Goal: Transaction & Acquisition: Book appointment/travel/reservation

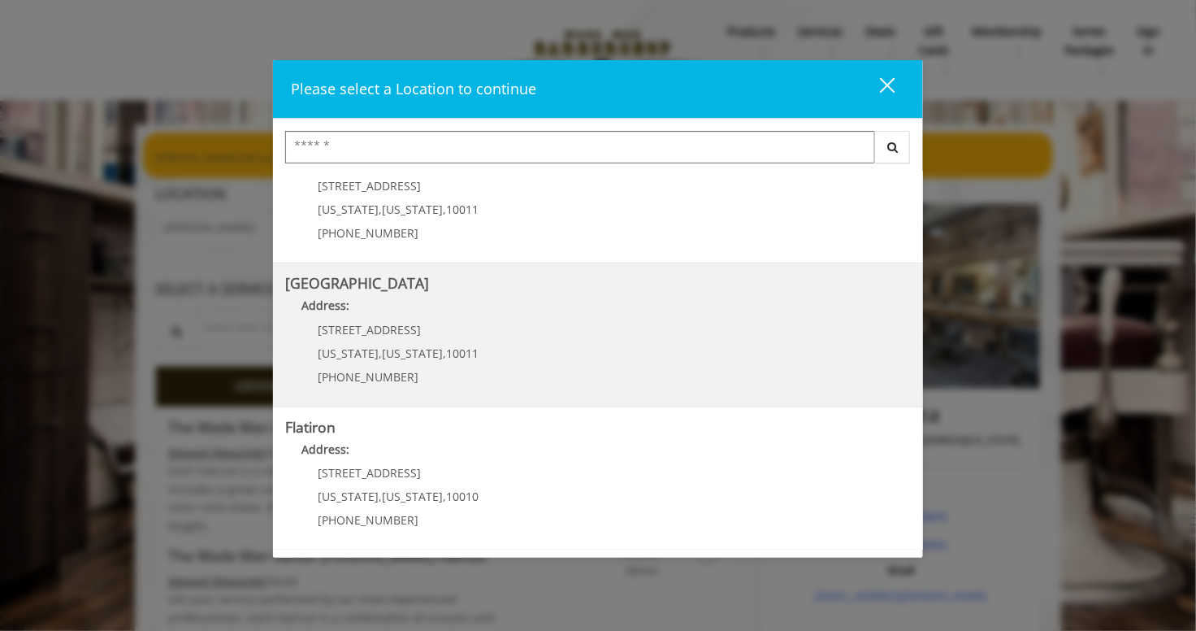
scroll to position [338, 0]
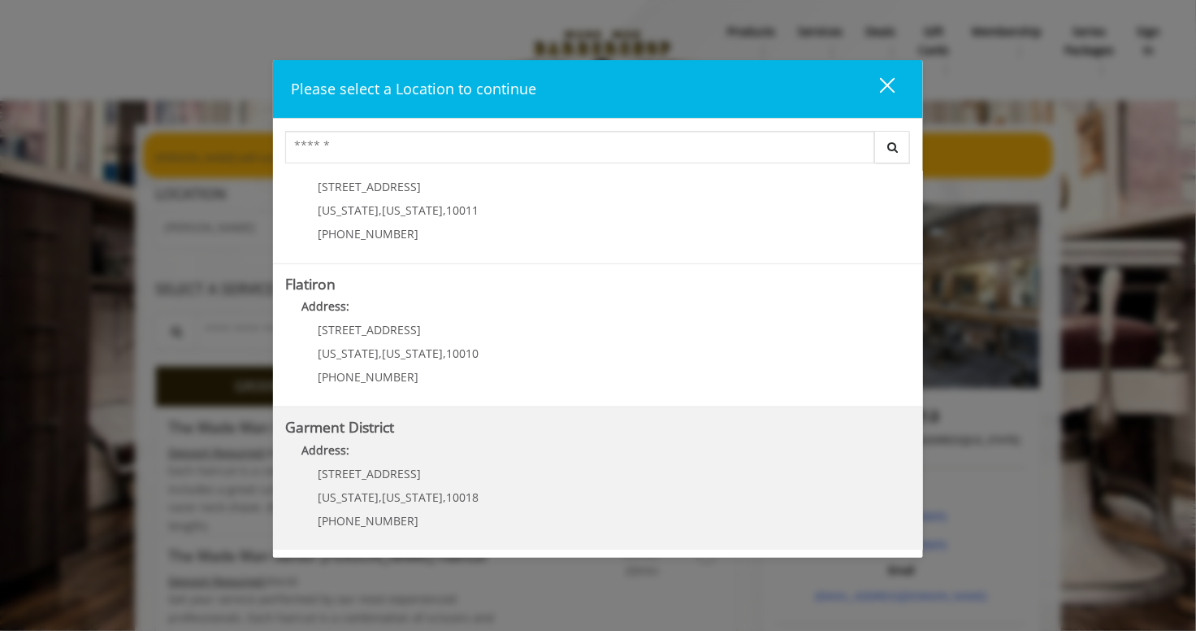
click at [358, 461] on District "Address:" at bounding box center [598, 454] width 626 height 26
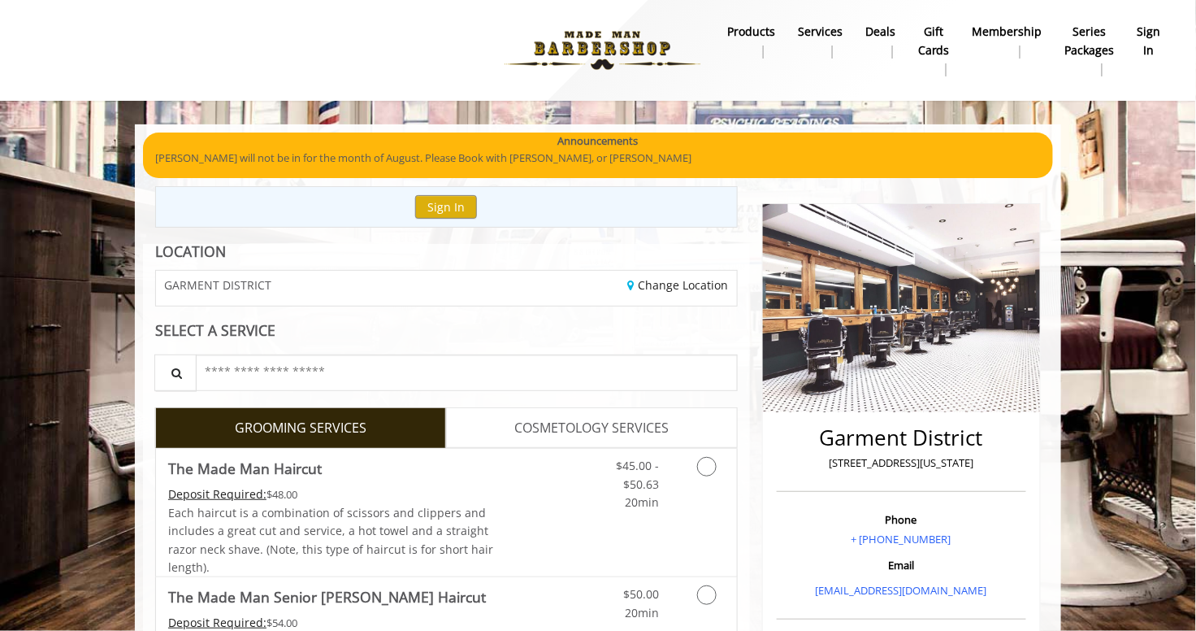
scroll to position [195, 0]
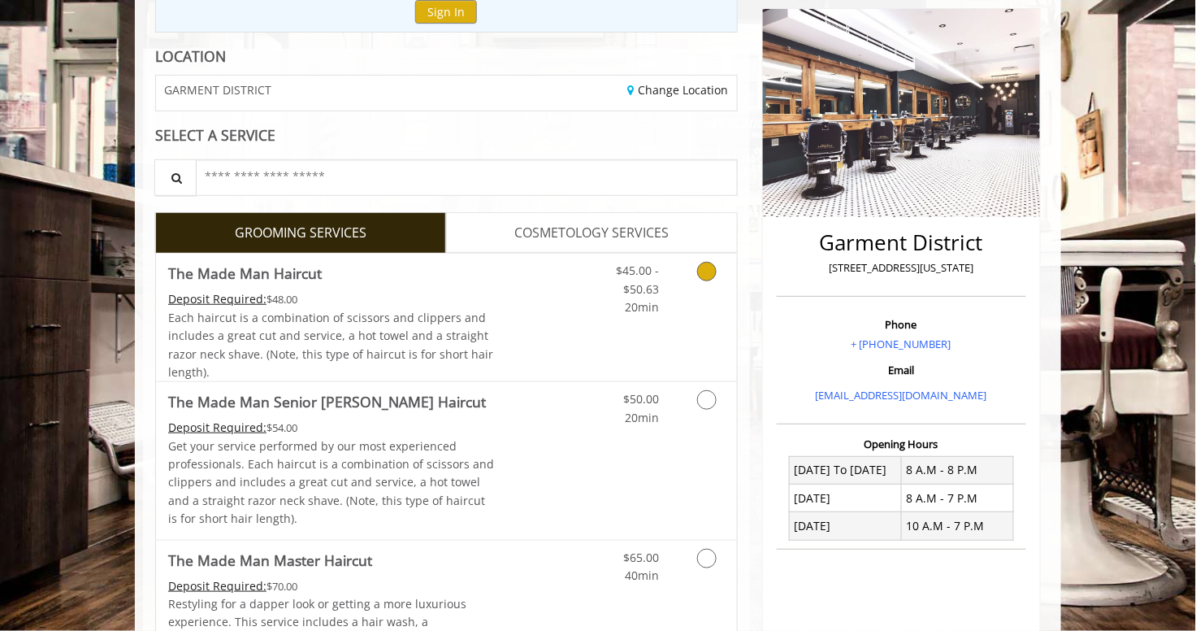
click at [480, 335] on div "Each haircut is a combination of scissors and clippers and includes a great cut…" at bounding box center [331, 345] width 327 height 73
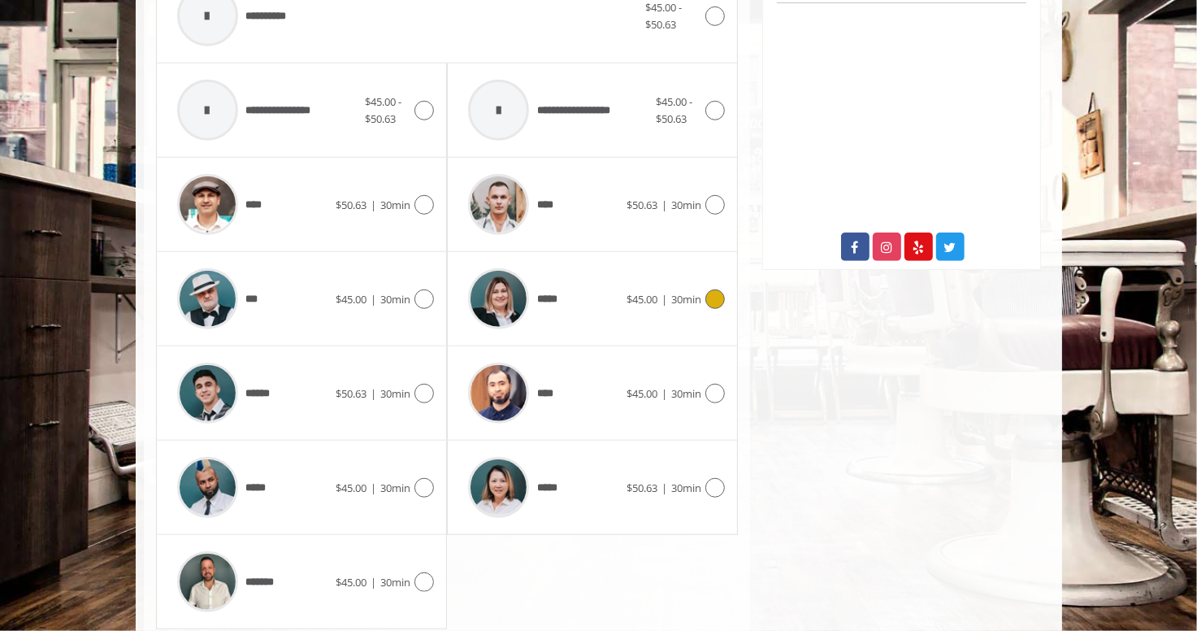
scroll to position [790, 0]
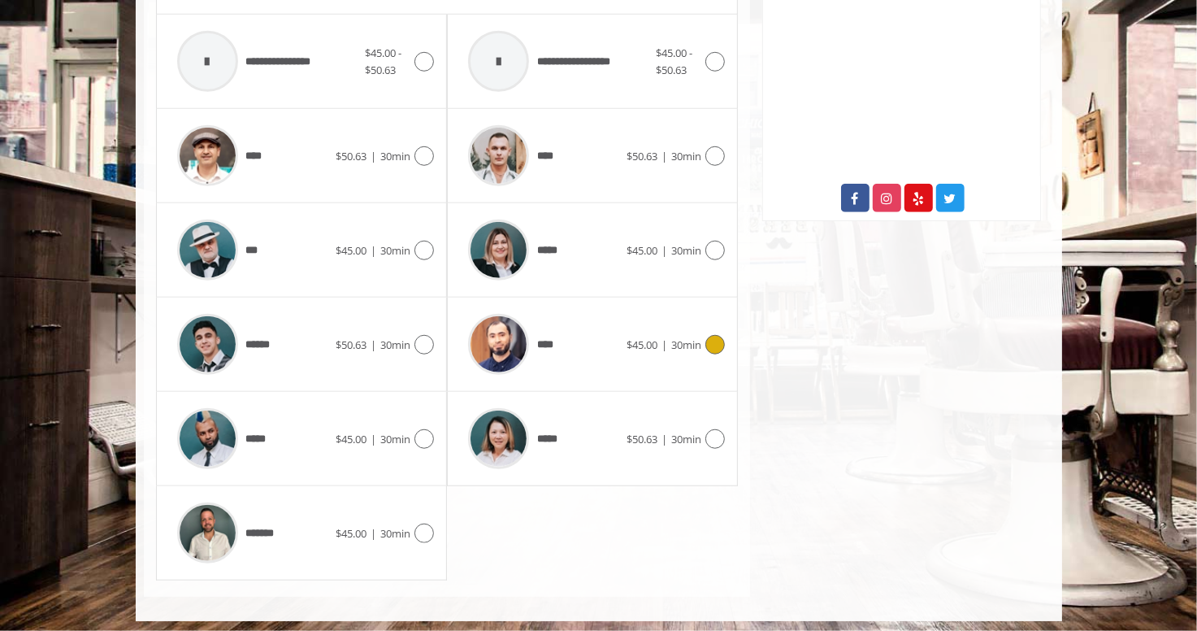
click at [653, 350] on div "**** $45.00 | 30min" at bounding box center [592, 344] width 265 height 77
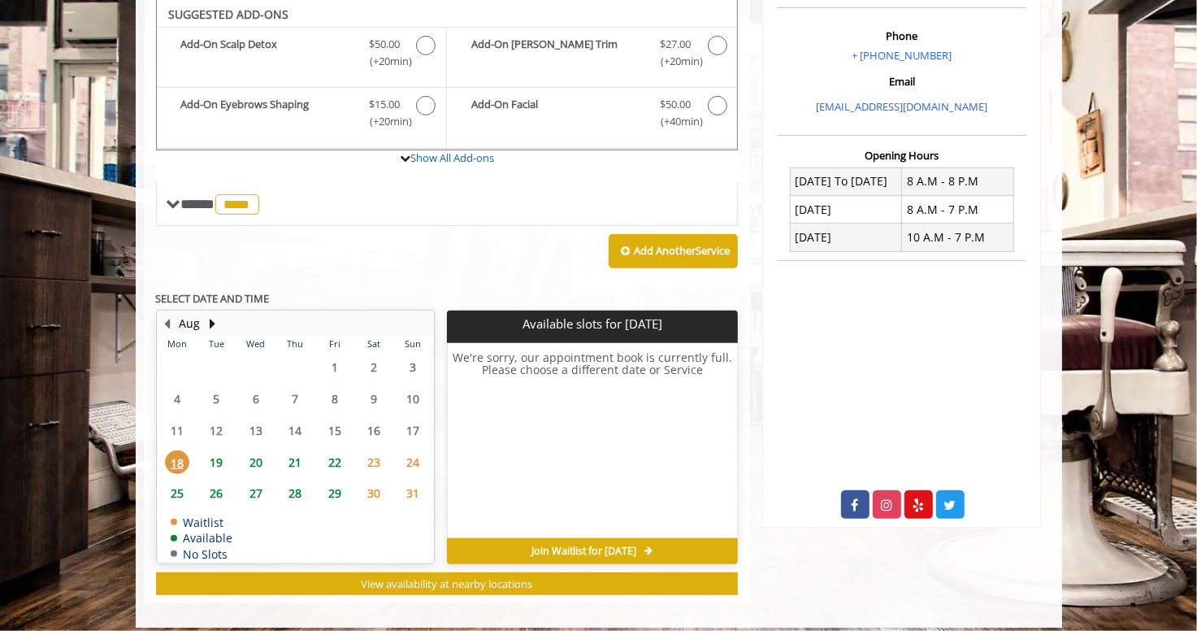
scroll to position [481, 0]
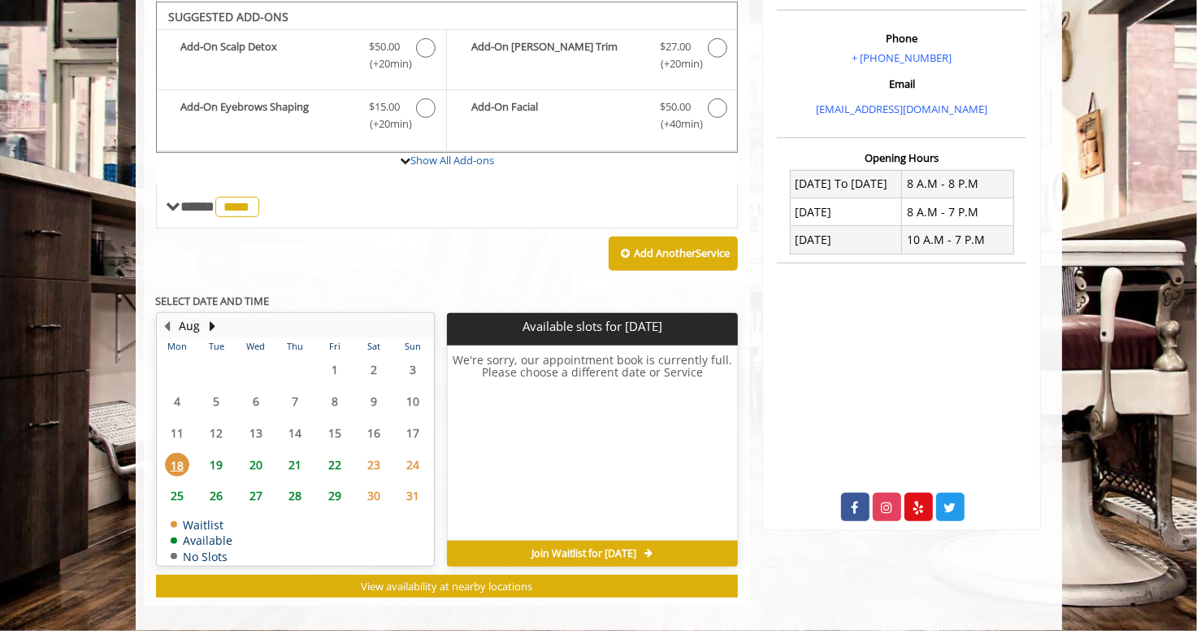
click at [214, 461] on span "19" at bounding box center [216, 465] width 24 height 24
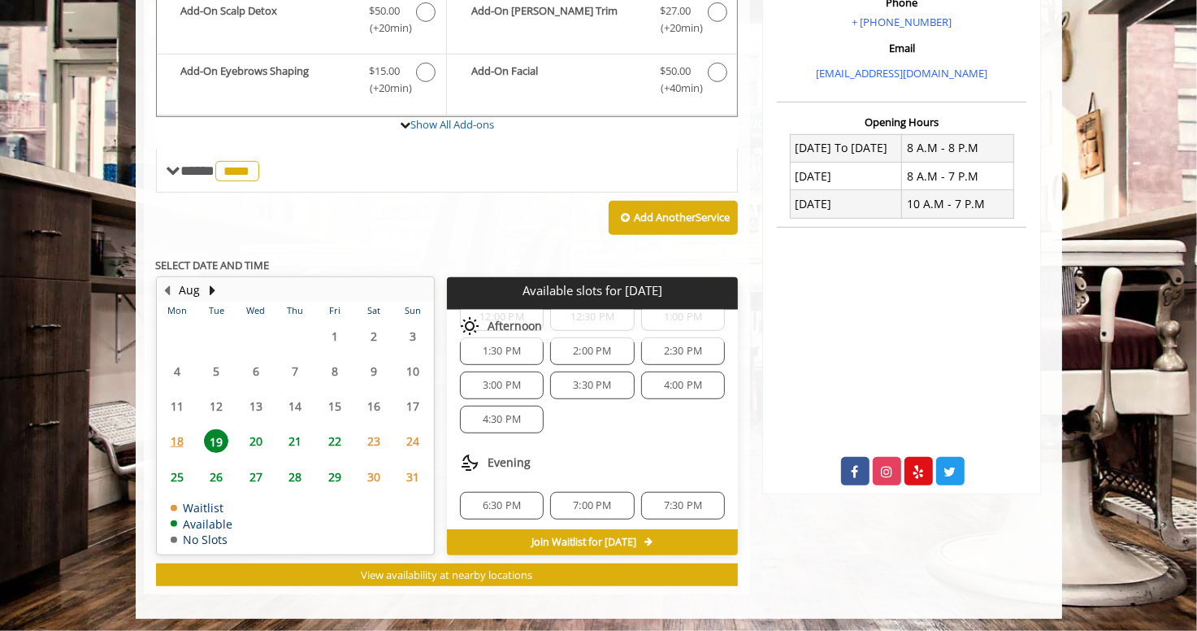
scroll to position [0, 0]
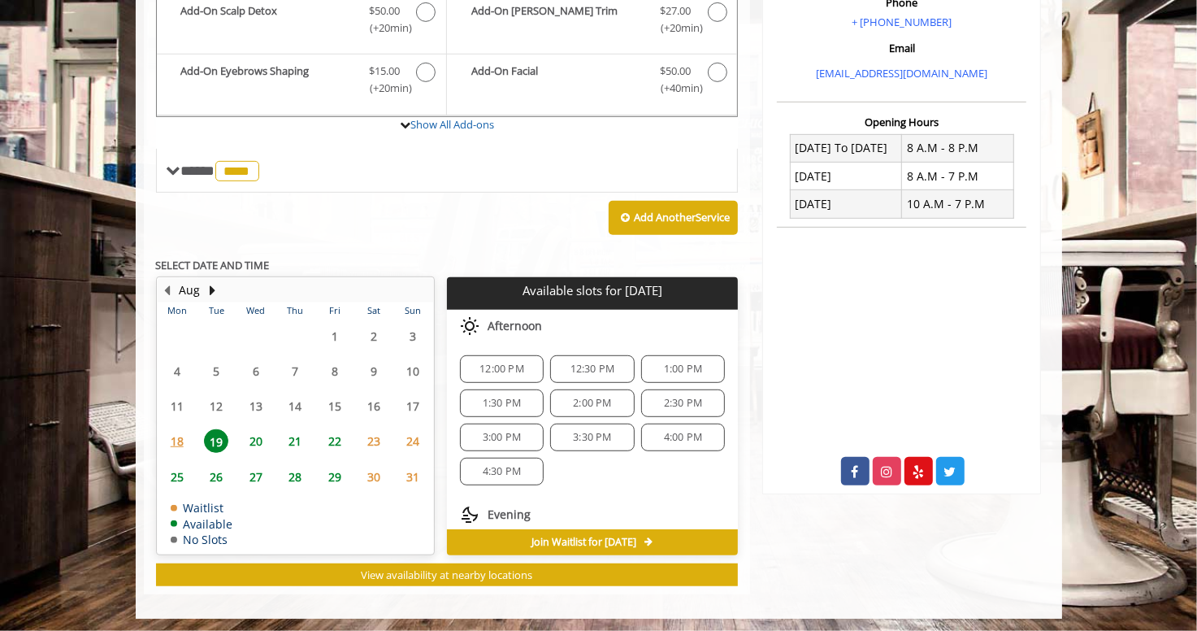
click at [254, 438] on span "20" at bounding box center [256, 441] width 24 height 24
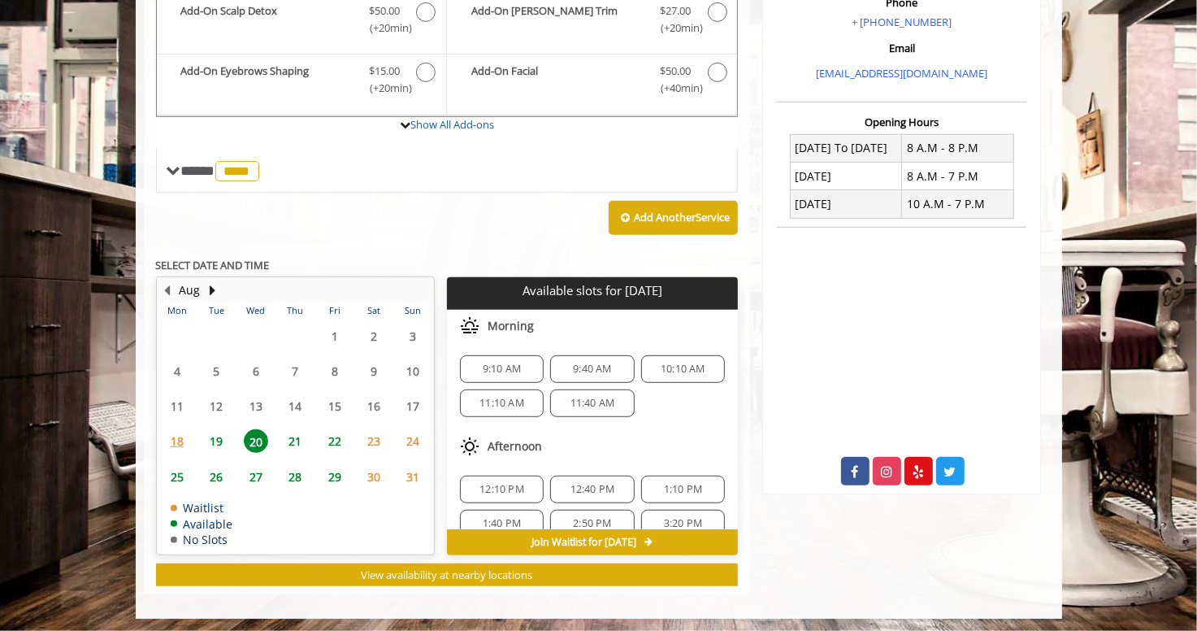
scroll to position [130, 0]
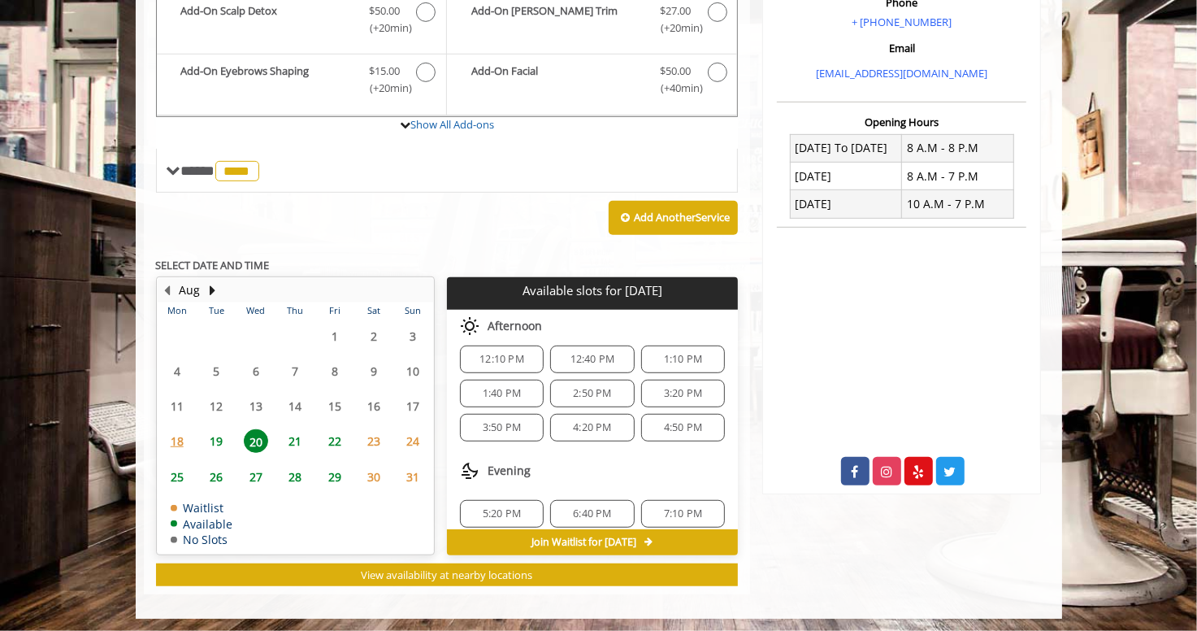
click at [293, 441] on span "21" at bounding box center [295, 441] width 24 height 24
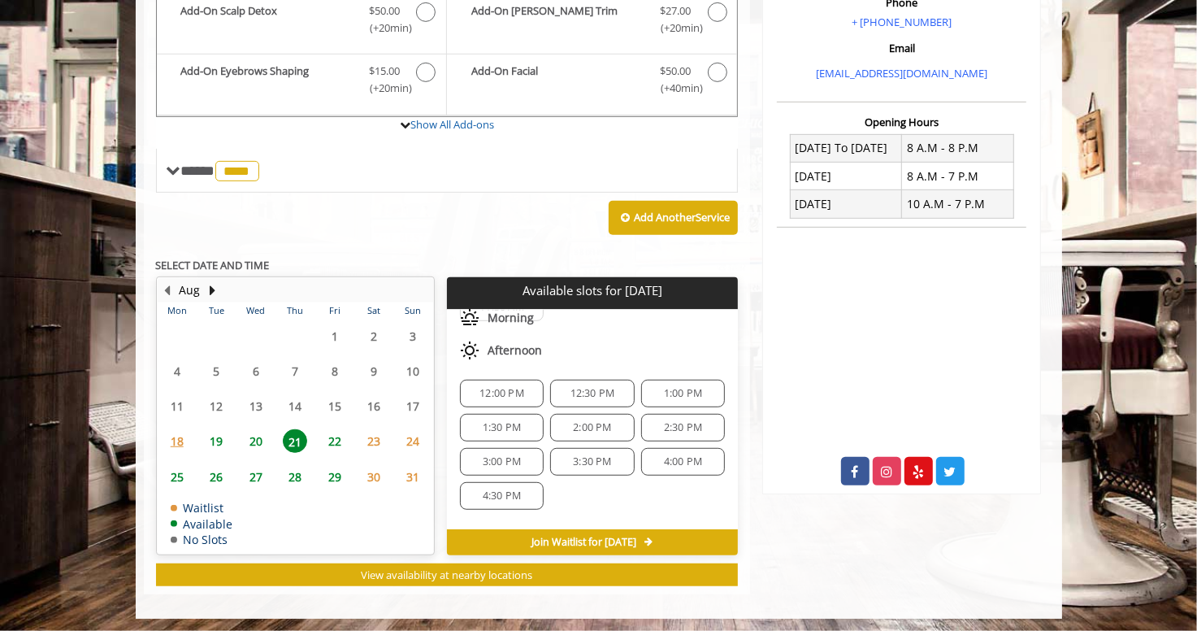
scroll to position [195, 0]
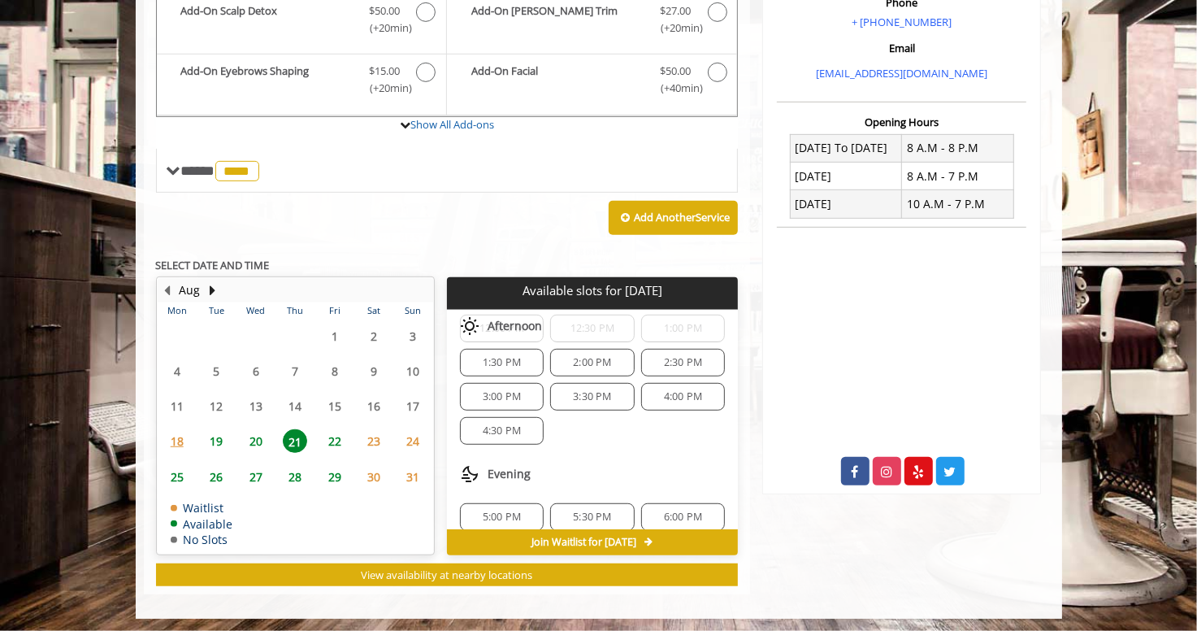
click at [255, 433] on span "20" at bounding box center [256, 441] width 24 height 24
click at [501, 500] on span "5:20 PM" at bounding box center [502, 506] width 38 height 13
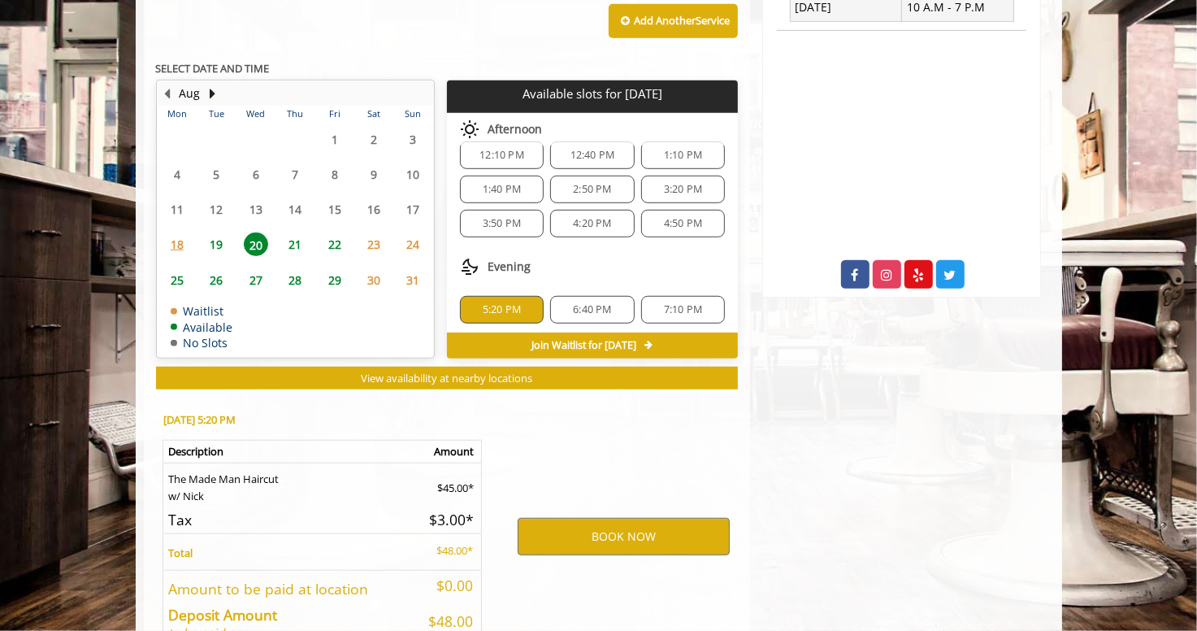
scroll to position [809, 0]
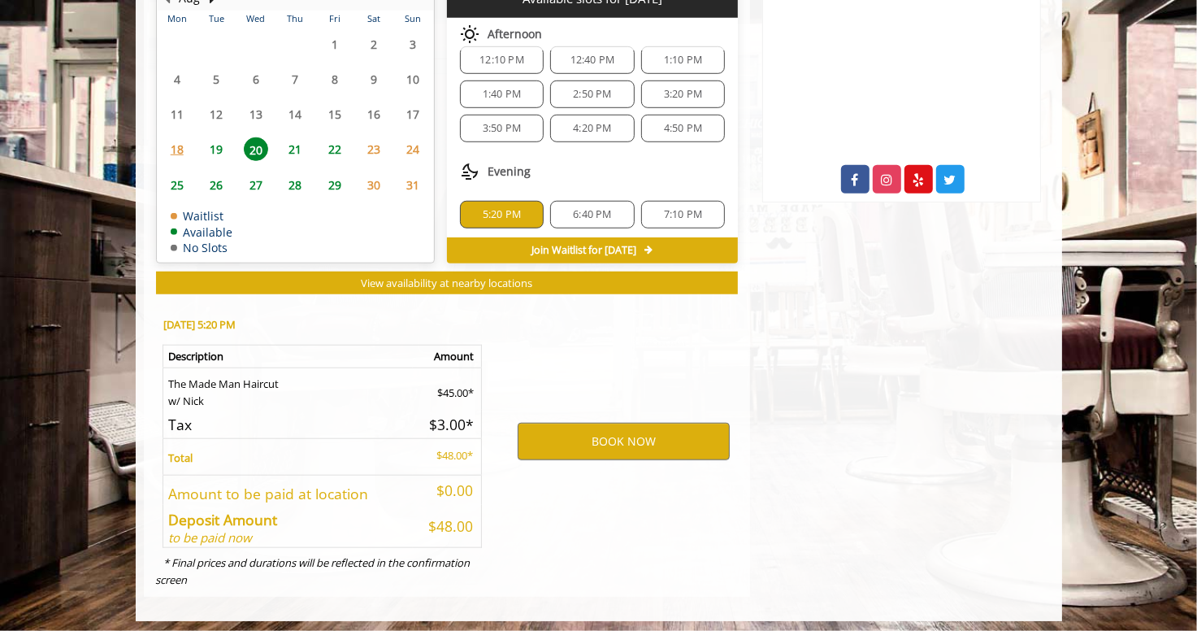
click at [223, 141] on span "19" at bounding box center [216, 149] width 24 height 24
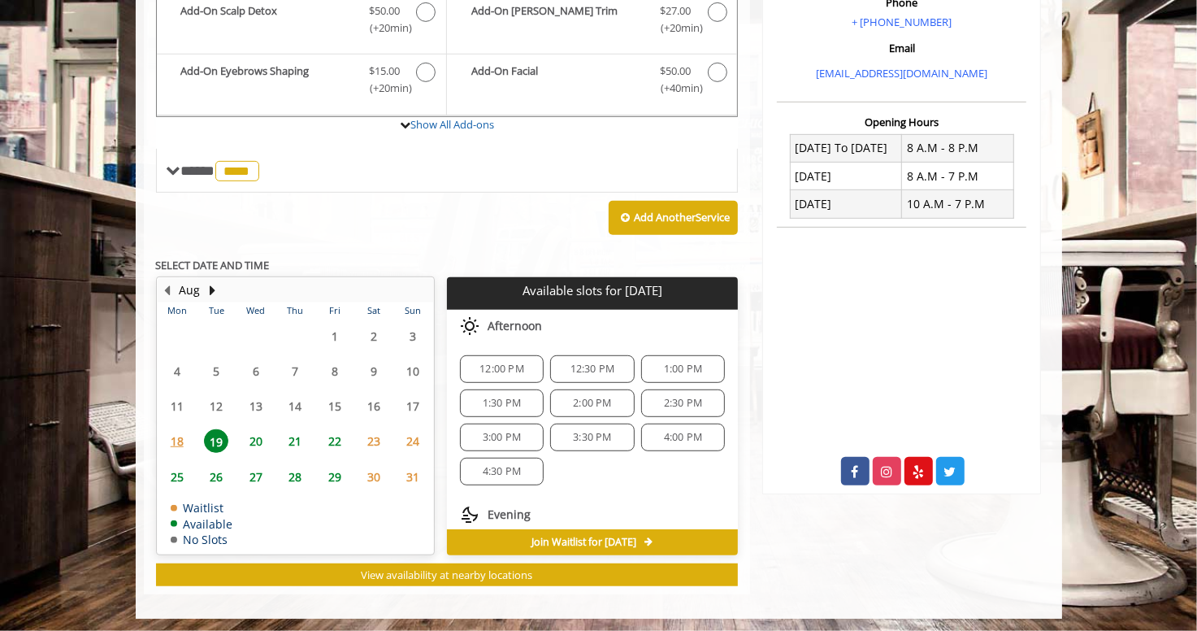
scroll to position [52, 0]
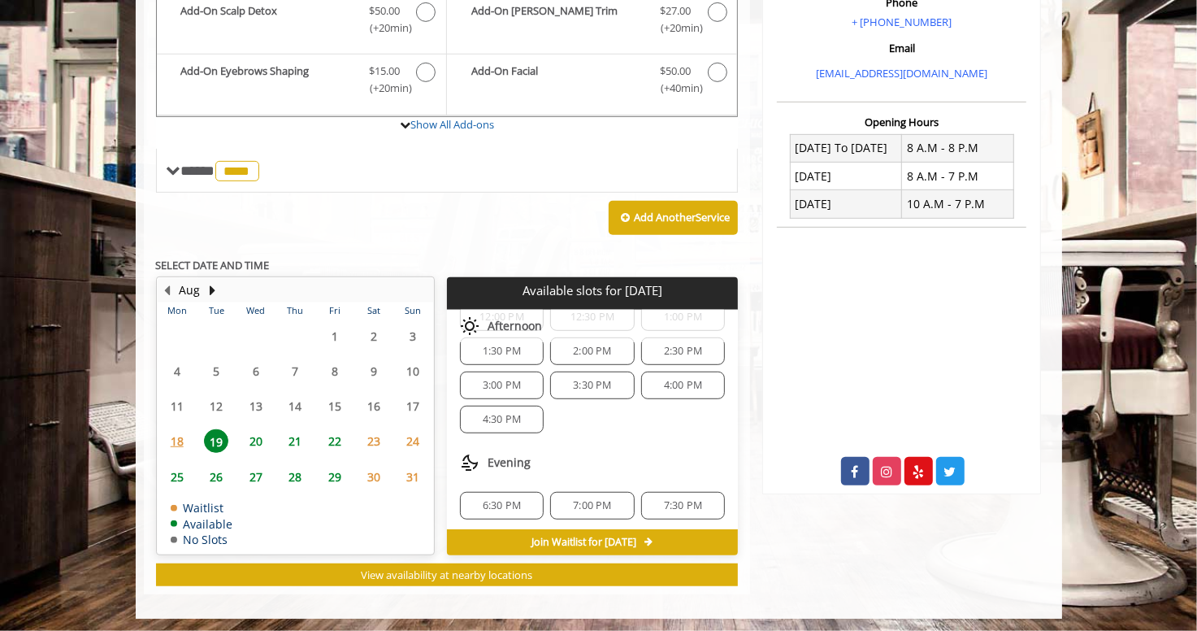
click at [258, 436] on span "20" at bounding box center [256, 441] width 24 height 24
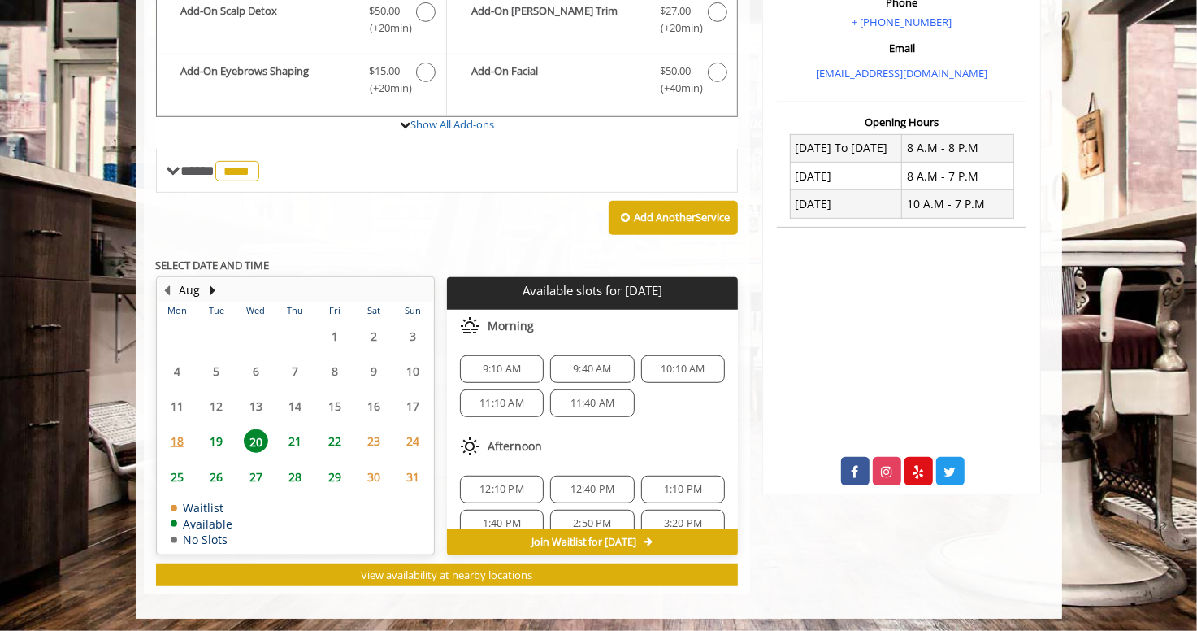
scroll to position [137, 0]
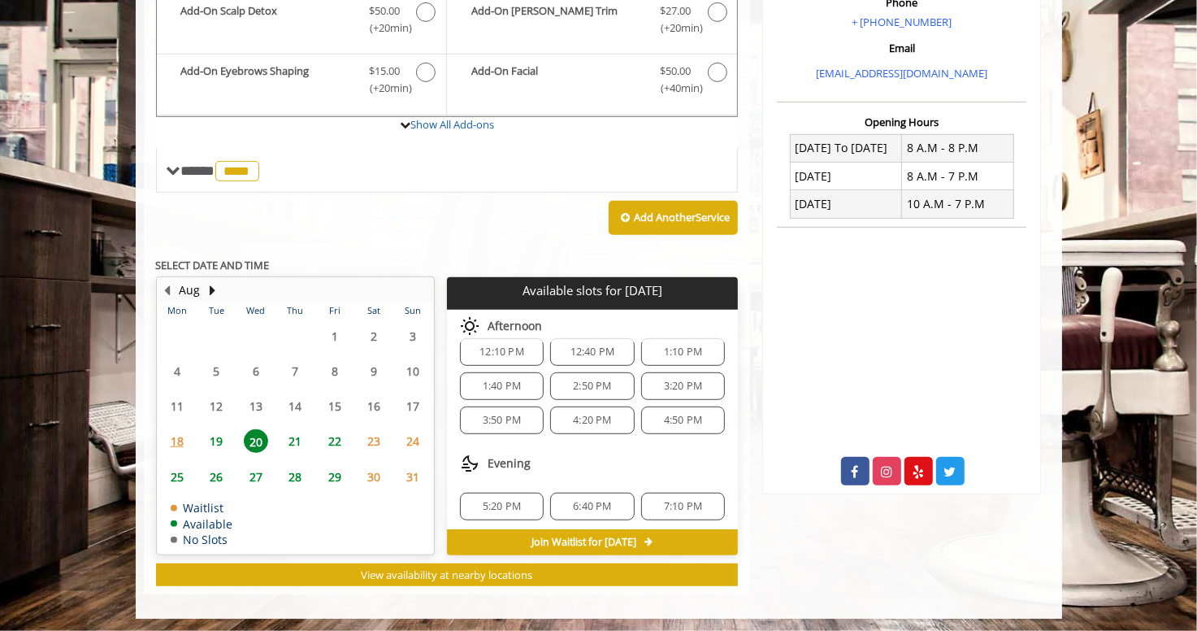
click at [494, 500] on span "5:20 PM" at bounding box center [502, 506] width 38 height 13
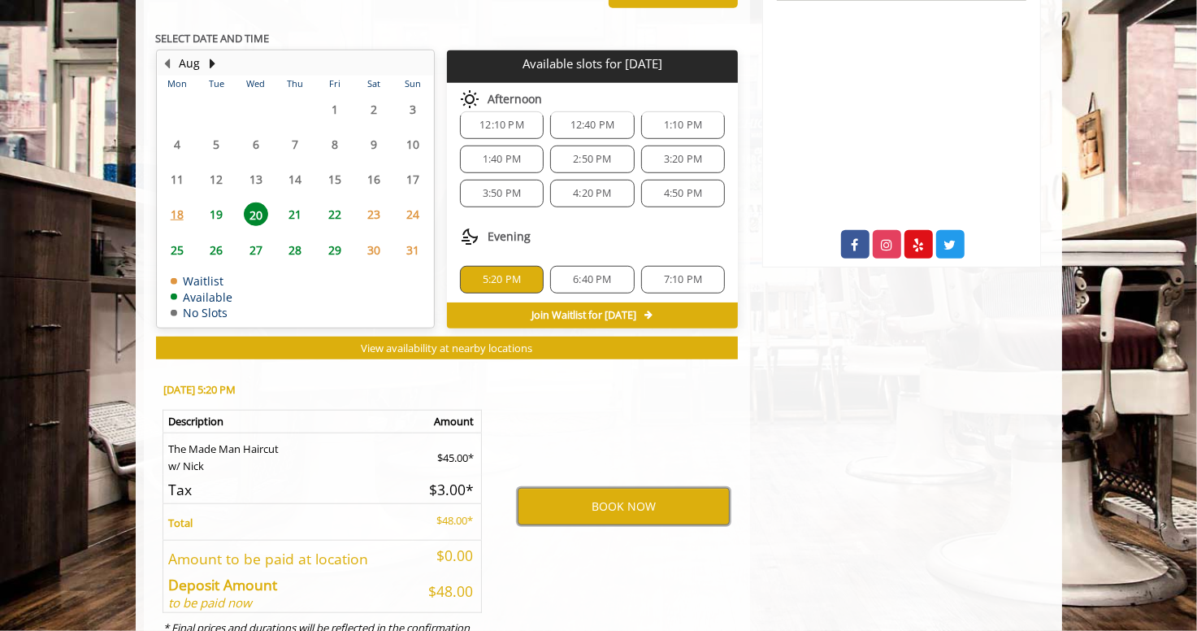
scroll to position [809, 0]
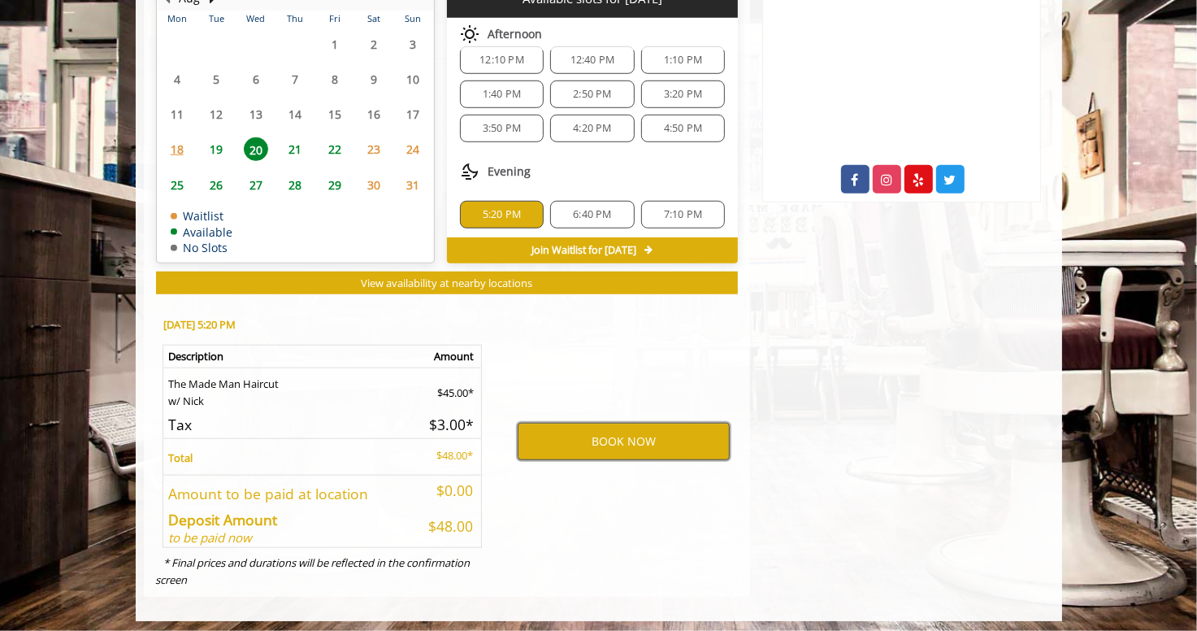
click at [621, 444] on button "BOOK NOW" at bounding box center [624, 441] width 212 height 37
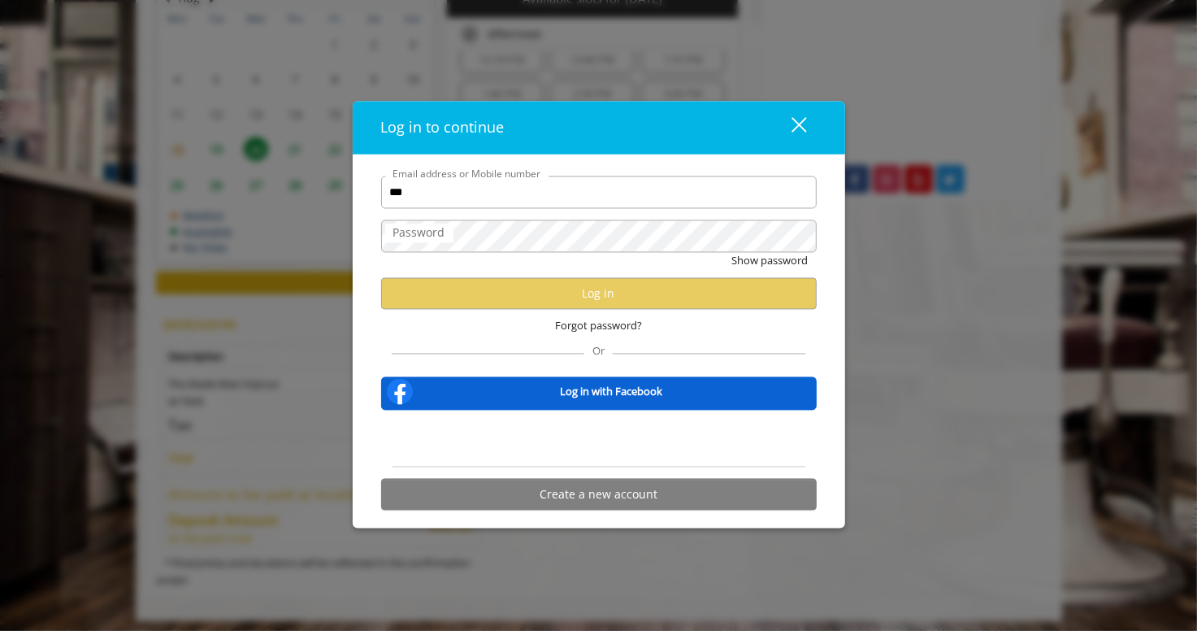
type input "**********"
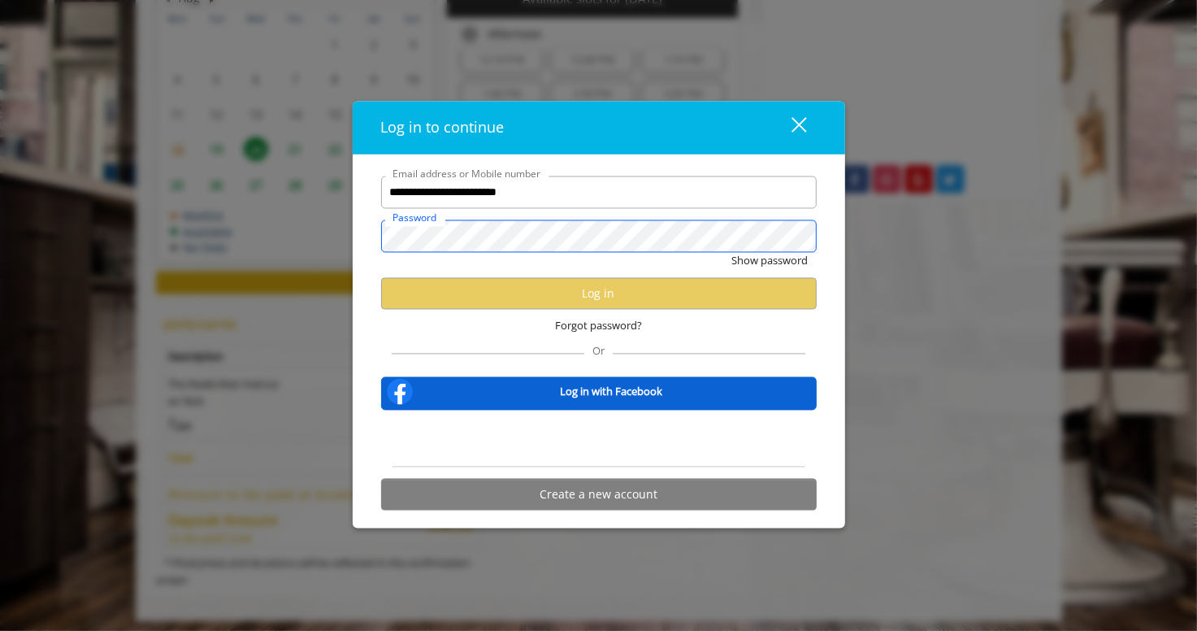
scroll to position [0, 0]
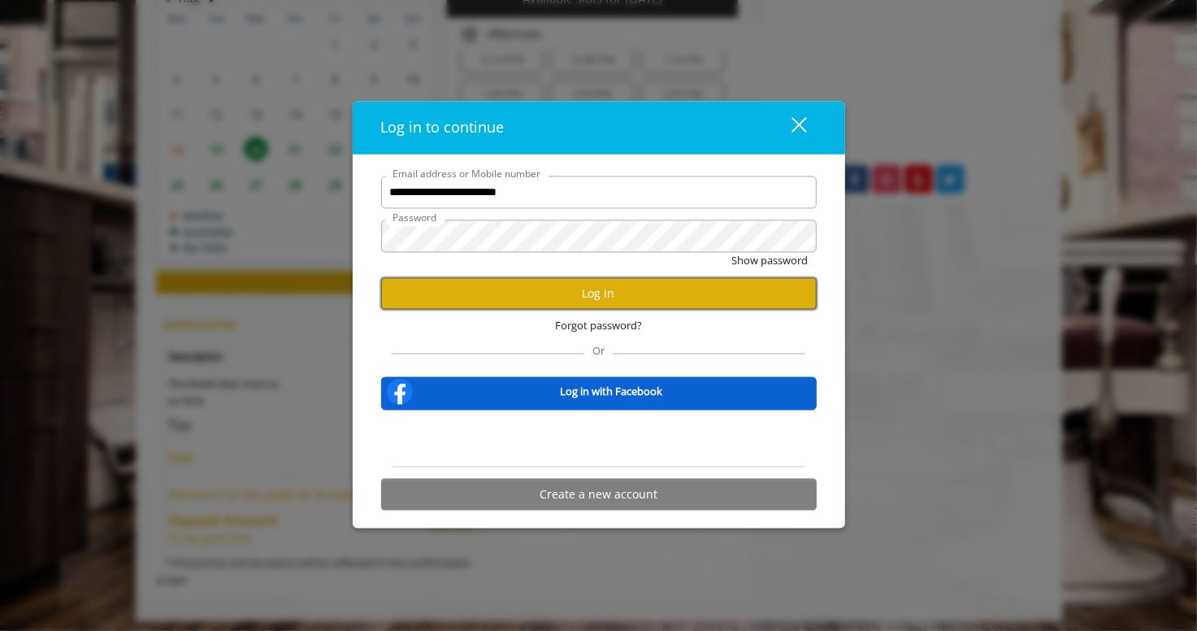
click at [721, 289] on button "Log in" at bounding box center [599, 294] width 436 height 32
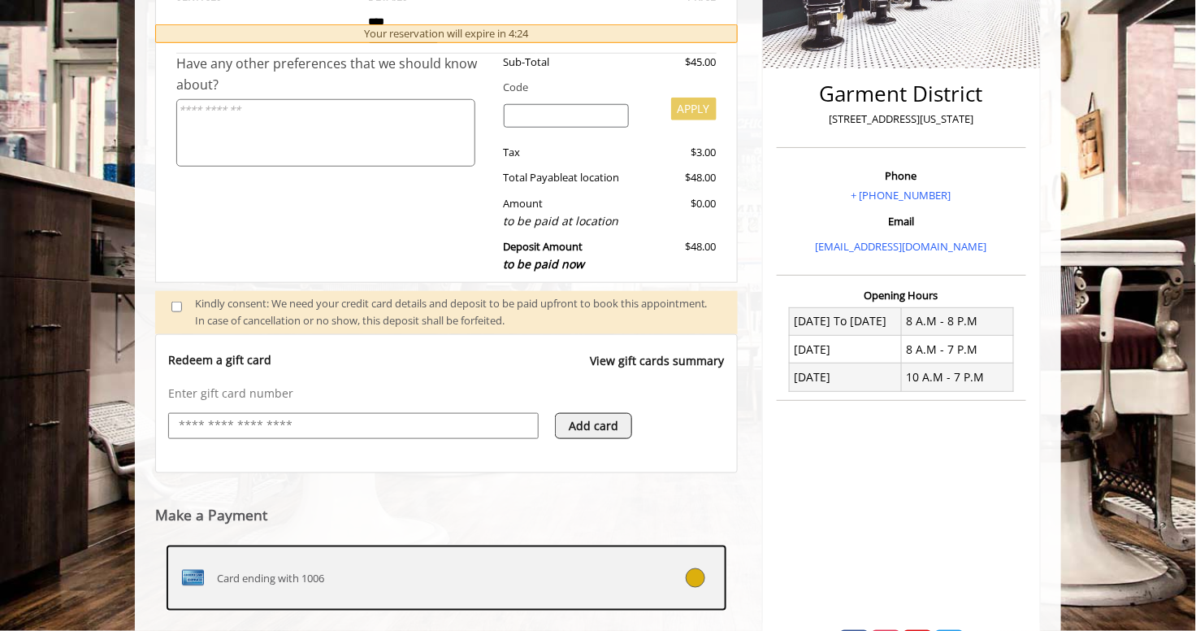
scroll to position [527, 0]
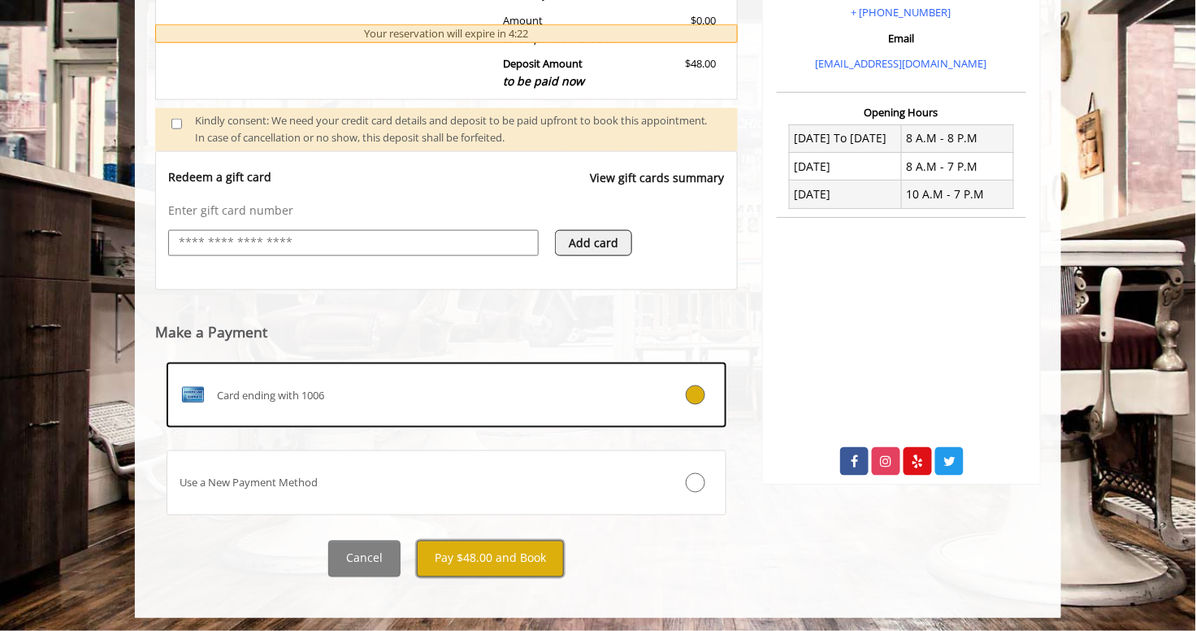
click at [498, 554] on button "Pay $48.00 and Book" at bounding box center [490, 559] width 147 height 37
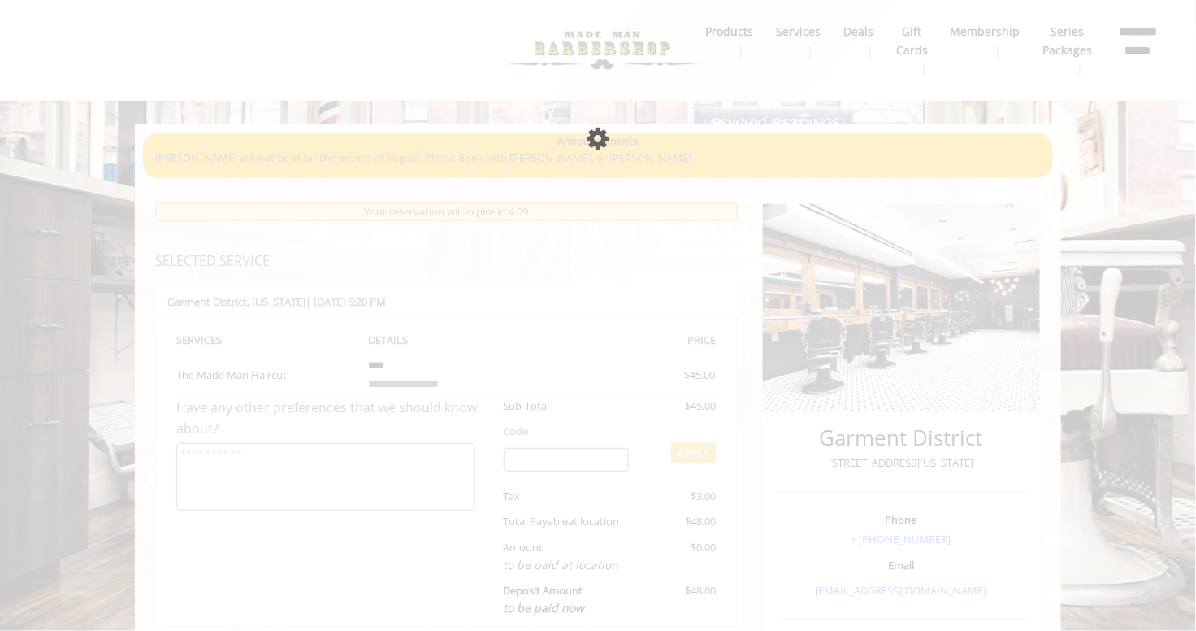
scroll to position [390, 0]
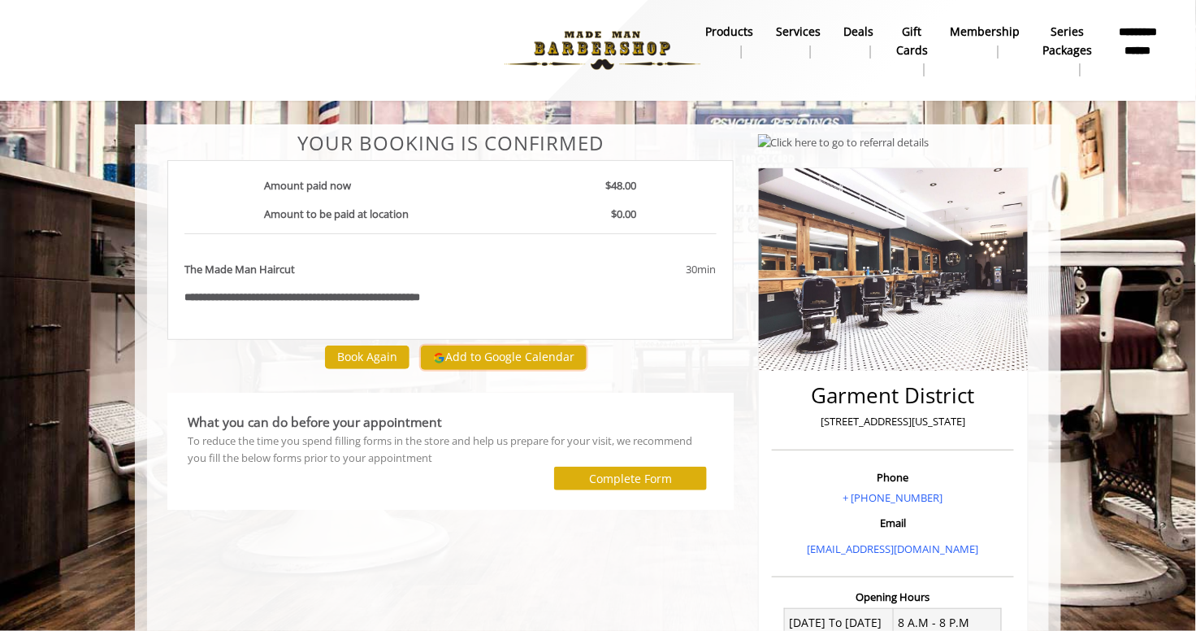
click at [514, 358] on button "Add to Google Calendar" at bounding box center [504, 357] width 166 height 24
